Goal: Information Seeking & Learning: Learn about a topic

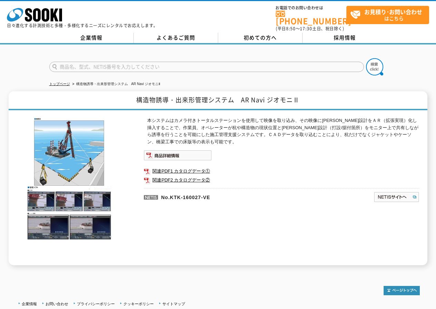
click at [246, 150] on ul at bounding box center [282, 155] width 276 height 10
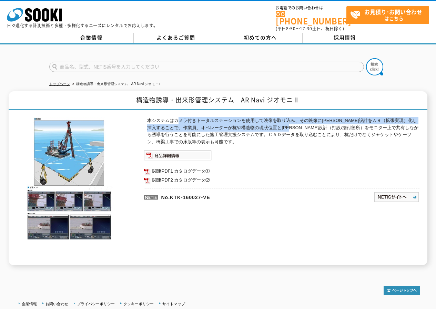
drag, startPoint x: 179, startPoint y: 117, endPoint x: 316, endPoint y: 124, distance: 138.1
click at [316, 124] on p "本システムはカメラ付きトータルステーションを使用して映像を取り込み、その映像に三次元設計をＡＲ（拡張実現）化し挿入することで、作業員、オペレーターが杭や構造物…" at bounding box center [283, 131] width 272 height 29
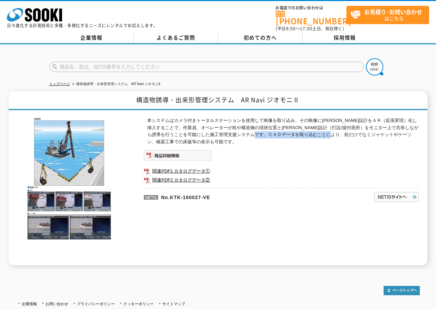
drag, startPoint x: 301, startPoint y: 129, endPoint x: 374, endPoint y: 131, distance: 73.4
click at [374, 131] on p "本システムはカメラ付きトータルステーションを使用して映像を取り込み、その映像に三次元設計をＡＲ（拡張実現）化し挿入することで、作業員、オペレーターが杭や構造物…" at bounding box center [283, 131] width 272 height 29
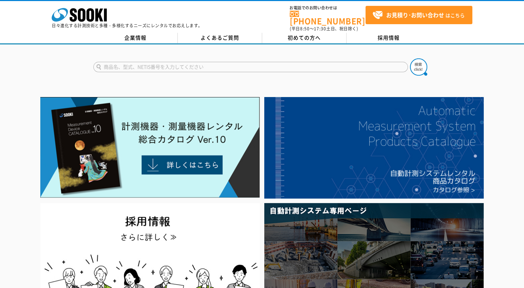
click at [222, 66] on input "text" at bounding box center [250, 67] width 315 height 10
type input "建レコ"
click at [410, 58] on button at bounding box center [418, 66] width 17 height 17
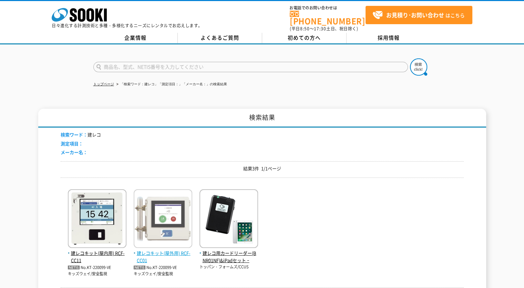
scroll to position [69, 0]
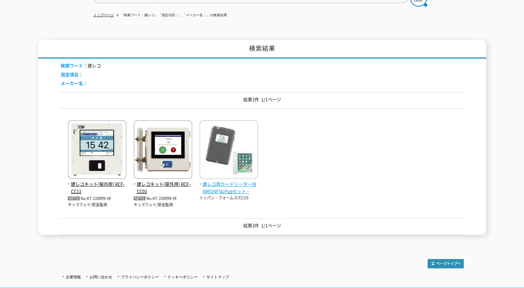
click at [229, 185] on span "建レコ用カードリーダー(BNR01NF)&iPadセット ｰ" at bounding box center [229, 187] width 59 height 14
click at [222, 186] on span "建レコ用カードリーダー(BNR01NF)&iPadセット ｰ" at bounding box center [229, 187] width 59 height 14
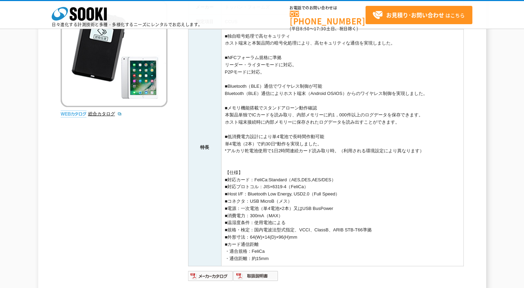
scroll to position [172, 0]
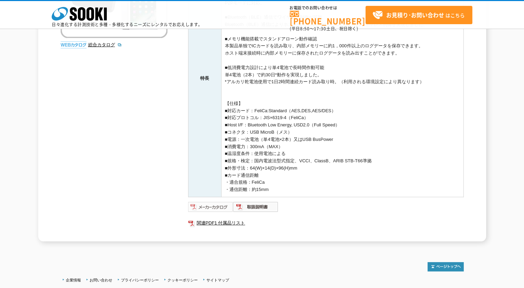
click at [210, 209] on img at bounding box center [210, 206] width 45 height 11
